Goal: Transaction & Acquisition: Download file/media

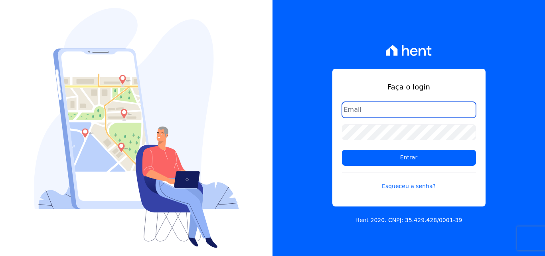
click at [382, 108] on input "email" at bounding box center [409, 110] width 134 height 16
type input "ligia.dias@construtoralaterza.com.br"
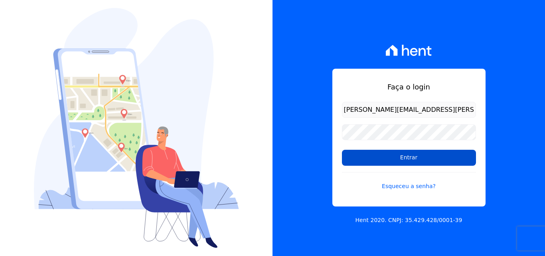
click at [387, 162] on input "Entrar" at bounding box center [409, 158] width 134 height 16
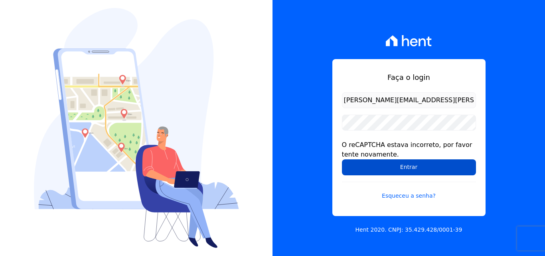
click at [380, 165] on input "Entrar" at bounding box center [409, 167] width 134 height 16
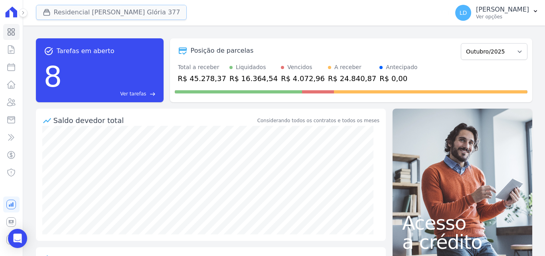
click at [83, 14] on button "Residencial [PERSON_NAME] Glória 377" at bounding box center [111, 12] width 151 height 15
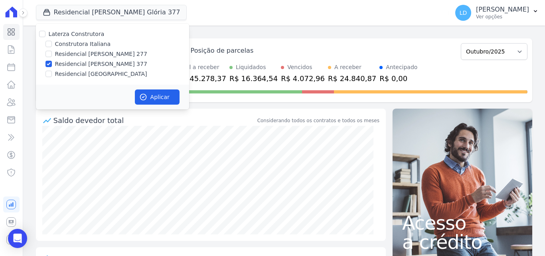
click at [84, 34] on label "Laterza Construtora" at bounding box center [77, 34] width 56 height 6
click at [46, 34] on input "Laterza Construtora" at bounding box center [42, 34] width 6 height 6
checkbox input "true"
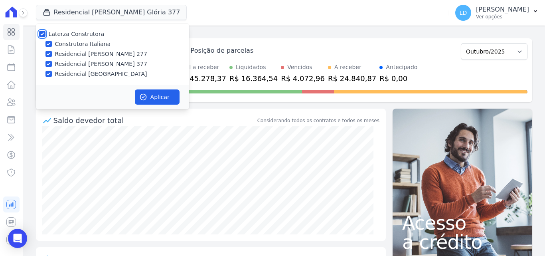
checkbox input "true"
click at [155, 94] on button "Aplicar" at bounding box center [157, 96] width 45 height 15
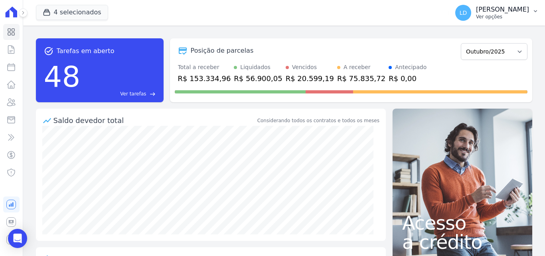
click at [500, 15] on p "Ver opções" at bounding box center [502, 17] width 53 height 6
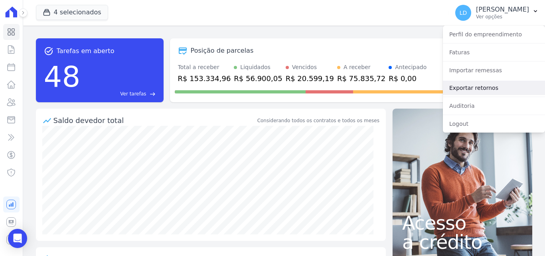
click at [498, 87] on link "Exportar retornos" at bounding box center [494, 88] width 102 height 14
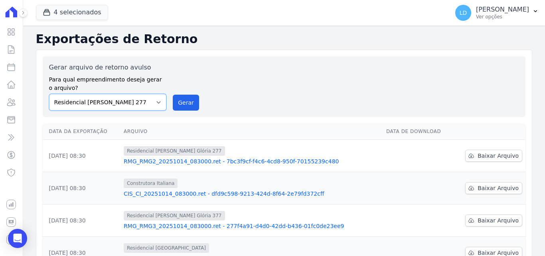
drag, startPoint x: 116, startPoint y: 101, endPoint x: 119, endPoint y: 110, distance: 10.1
click at [116, 102] on select "Construtora Italiana Residencial [PERSON_NAME] 277 Residencial [PERSON_NAME][ST…" at bounding box center [108, 102] width 118 height 17
select select "29fc0423-bfd4-480a-835e-7e440cfe6eb8"
click at [49, 94] on select "Construtora Italiana Residencial [PERSON_NAME] 277 Residencial [PERSON_NAME][ST…" at bounding box center [108, 102] width 118 height 17
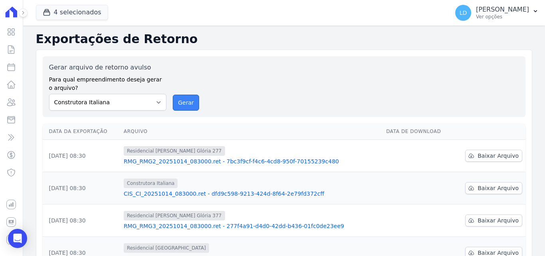
click at [179, 106] on button "Gerar" at bounding box center [186, 103] width 26 height 16
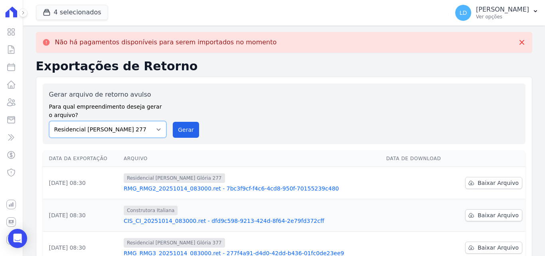
click at [133, 124] on select "Construtora Italiana Residencial [PERSON_NAME] 277 Residencial [PERSON_NAME][ST…" at bounding box center [108, 129] width 118 height 17
click at [49, 121] on select "Construtora Italiana Residencial [PERSON_NAME] 277 Residencial [PERSON_NAME][ST…" at bounding box center [108, 129] width 118 height 17
drag, startPoint x: 175, startPoint y: 132, endPoint x: 289, endPoint y: 70, distance: 130.2
click at [175, 131] on button "Gerar" at bounding box center [186, 130] width 26 height 16
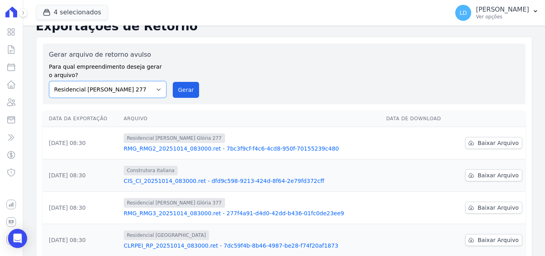
click at [122, 90] on select "Construtora Italiana Residencial [PERSON_NAME] 277 Residencial [PERSON_NAME][ST…" at bounding box center [108, 89] width 118 height 17
select select "0cd9190e-dfd9-46e5-afc8-7298ef4c0c2b"
click at [49, 81] on select "Construtora Italiana Residencial [PERSON_NAME] 277 Residencial [PERSON_NAME][ST…" at bounding box center [108, 89] width 118 height 17
click at [173, 93] on button "Gerar" at bounding box center [186, 90] width 26 height 16
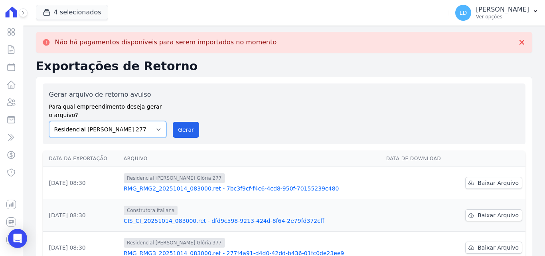
click at [123, 134] on select "Construtora Italiana Residencial [PERSON_NAME] 277 Residencial [PERSON_NAME][ST…" at bounding box center [108, 129] width 118 height 17
select select "6440c0a1-232b-4aa1-adfe-88cb95fffe46"
click at [49, 121] on select "Construtora Italiana Residencial [PERSON_NAME] 277 Residencial [PERSON_NAME][ST…" at bounding box center [108, 129] width 118 height 17
click at [195, 131] on button "Gerar" at bounding box center [186, 130] width 26 height 16
click at [498, 18] on p "Ver opções" at bounding box center [502, 17] width 53 height 6
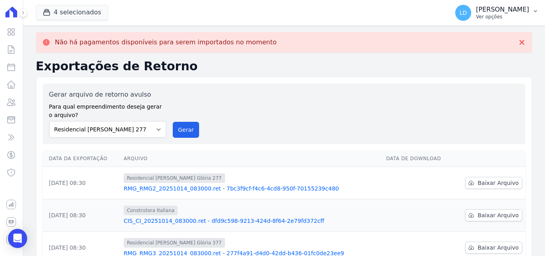
click at [495, 18] on p "Ver opções" at bounding box center [502, 17] width 53 height 6
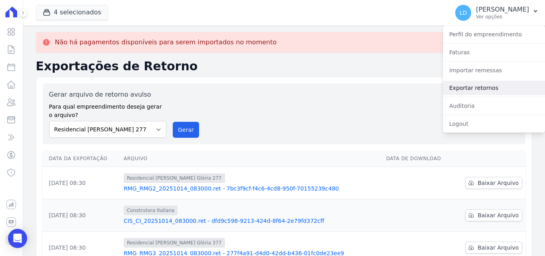
click at [466, 89] on link "Exportar retornos" at bounding box center [494, 88] width 102 height 14
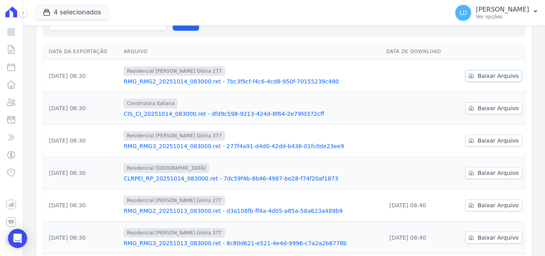
click at [490, 75] on span "Baixar Arquivo" at bounding box center [498, 76] width 41 height 8
click at [487, 111] on span "Baixar Arquivo" at bounding box center [498, 108] width 41 height 8
click at [484, 143] on span "Baixar Arquivo" at bounding box center [498, 141] width 41 height 8
click at [484, 172] on span "Baixar Arquivo" at bounding box center [498, 173] width 41 height 8
click at [494, 16] on p "Ver opções" at bounding box center [502, 17] width 53 height 6
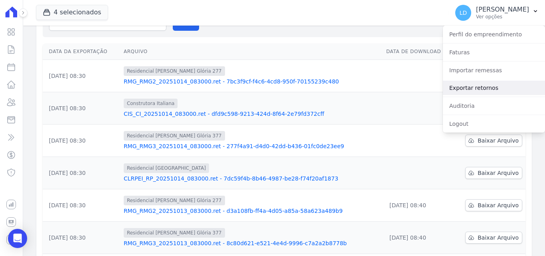
click at [486, 88] on link "Exportar retornos" at bounding box center [494, 88] width 102 height 14
